Goal: Navigation & Orientation: Find specific page/section

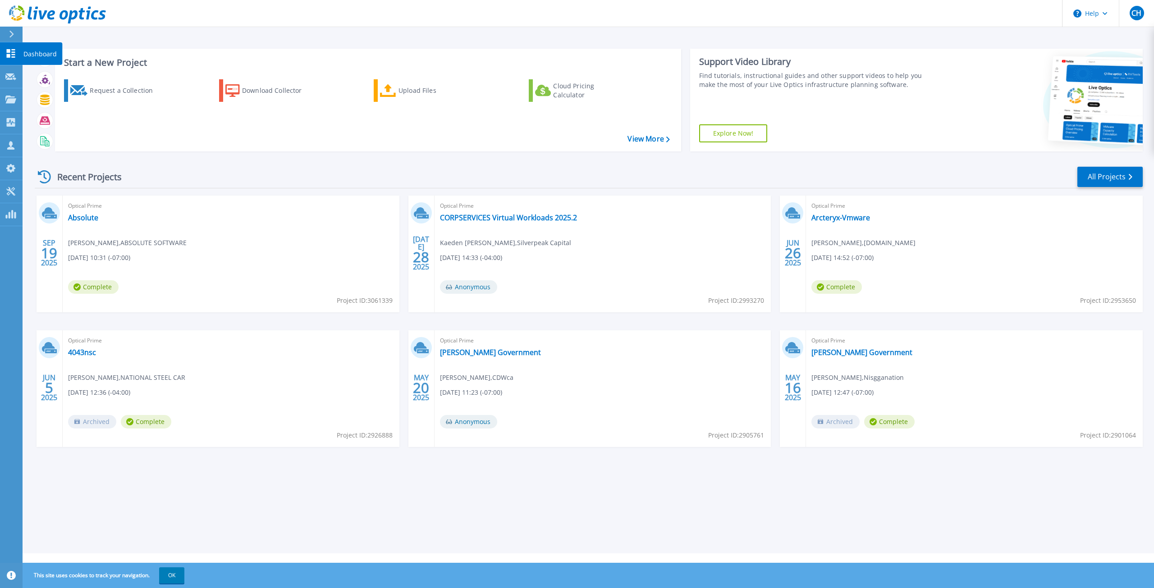
click at [10, 50] on icon at bounding box center [11, 53] width 9 height 9
